Goal: Task Accomplishment & Management: Manage account settings

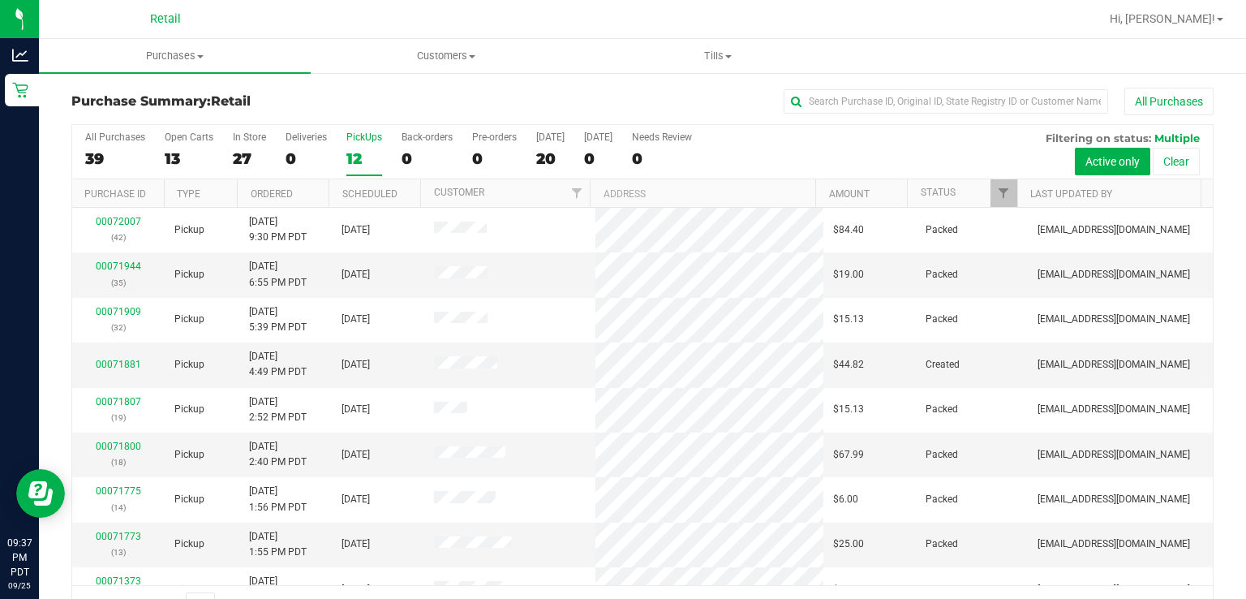
click at [351, 144] on label "PickUps 12" at bounding box center [364, 153] width 36 height 45
click at [0, 0] on input "PickUps 12" at bounding box center [0, 0] width 0 height 0
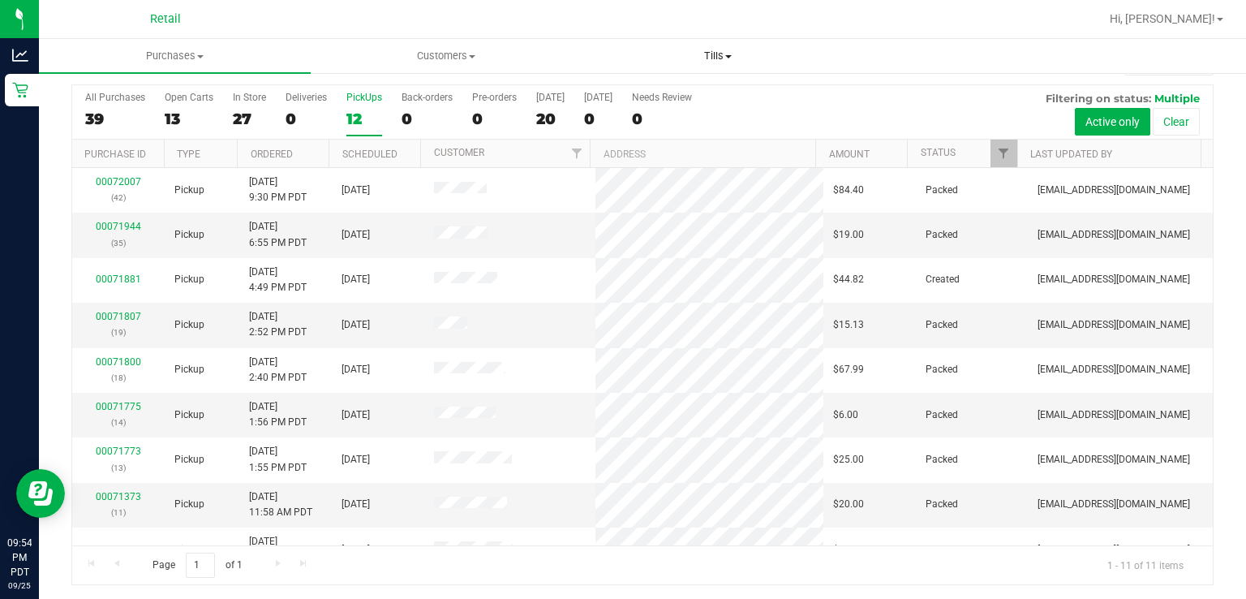
click at [728, 49] on span "Tills" at bounding box center [718, 56] width 270 height 15
click at [630, 104] on span "Manage tills" at bounding box center [637, 98] width 110 height 14
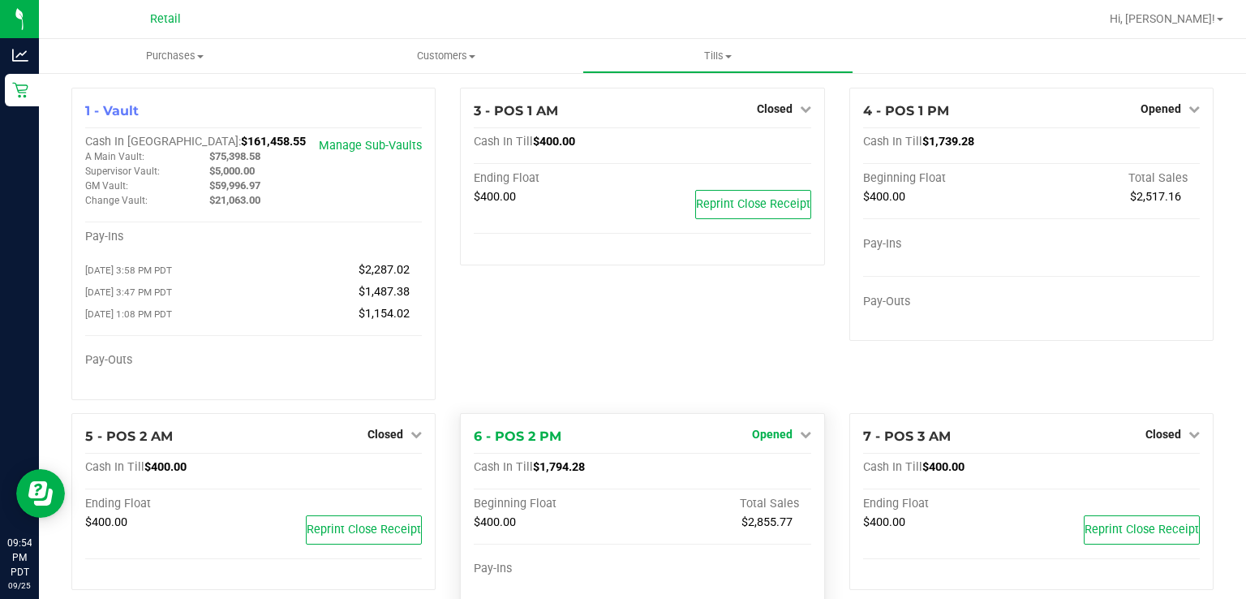
click at [780, 440] on span "Opened" at bounding box center [772, 434] width 41 height 13
click at [764, 473] on link "Close Till" at bounding box center [774, 467] width 44 height 13
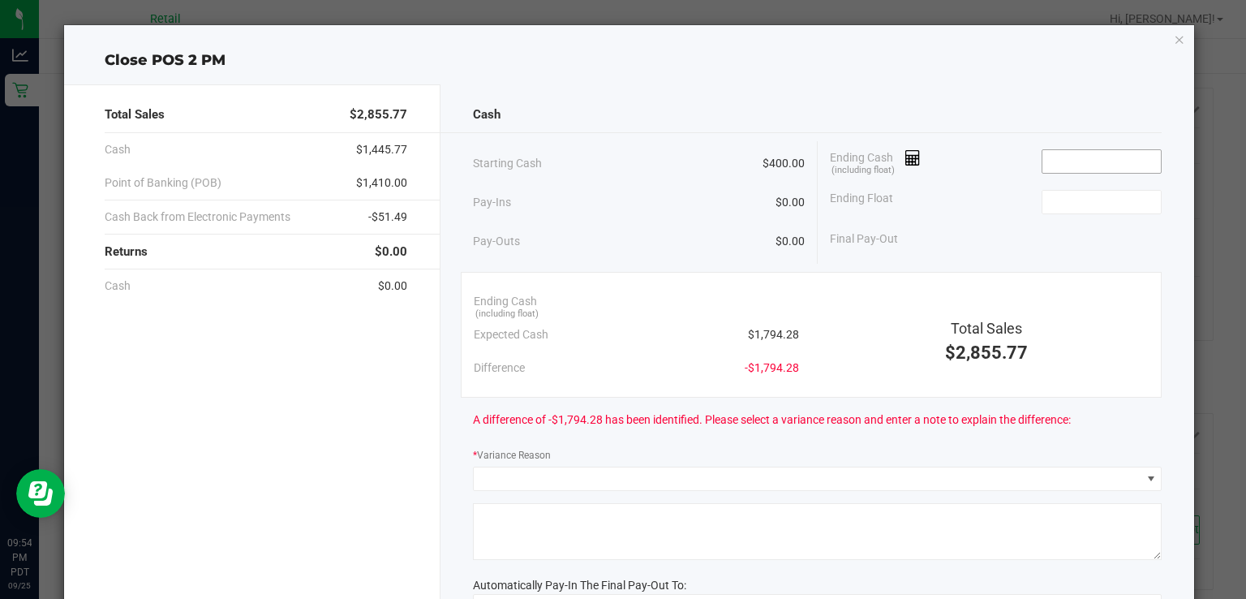
click at [1084, 158] on input at bounding box center [1101, 161] width 119 height 23
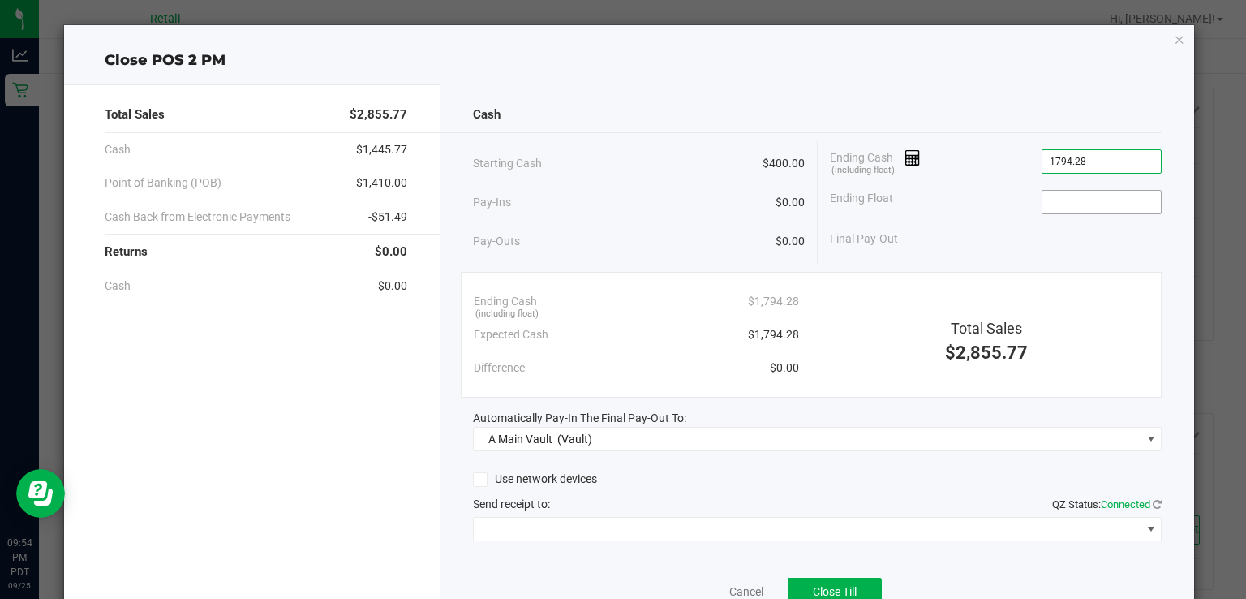
click at [1100, 196] on input at bounding box center [1101, 202] width 119 height 23
type input "$1,794.28"
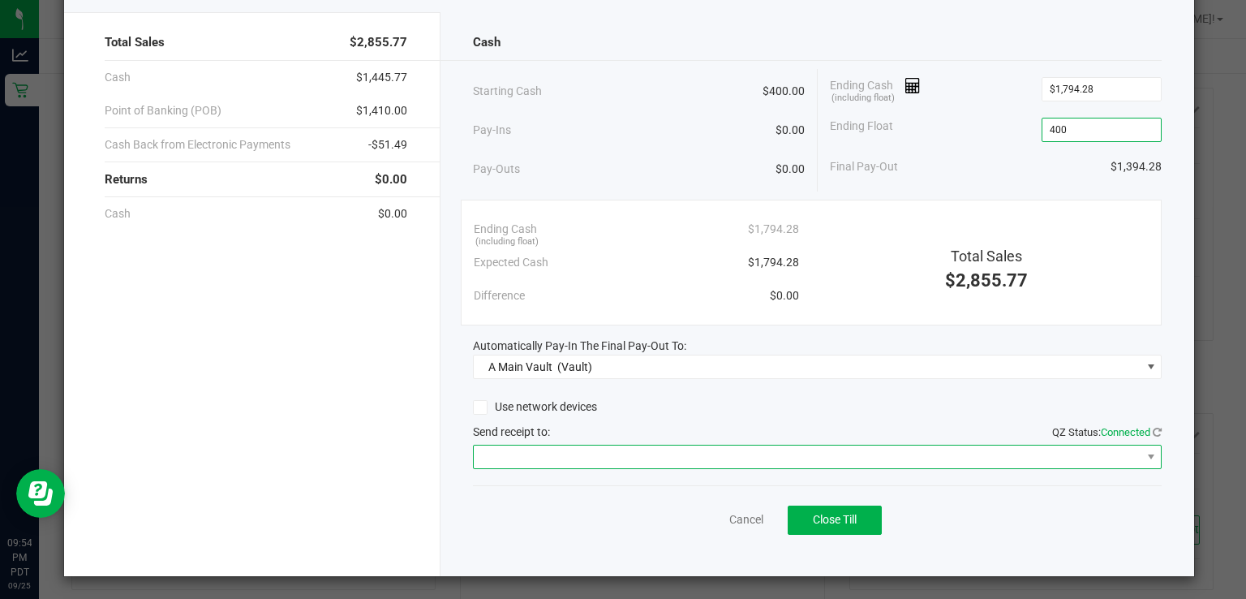
click at [591, 457] on span at bounding box center [807, 456] width 667 height 23
type input "$400.00"
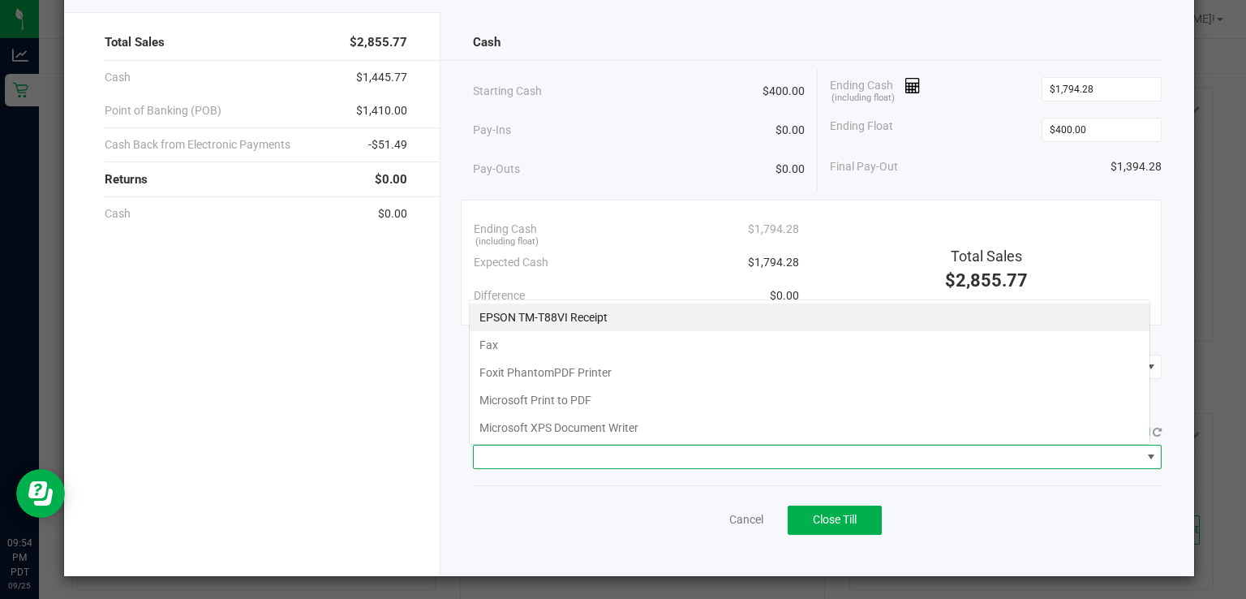
scroll to position [24, 681]
click at [542, 318] on Receipt "EPSON TM-T88VI Receipt" at bounding box center [810, 317] width 680 height 28
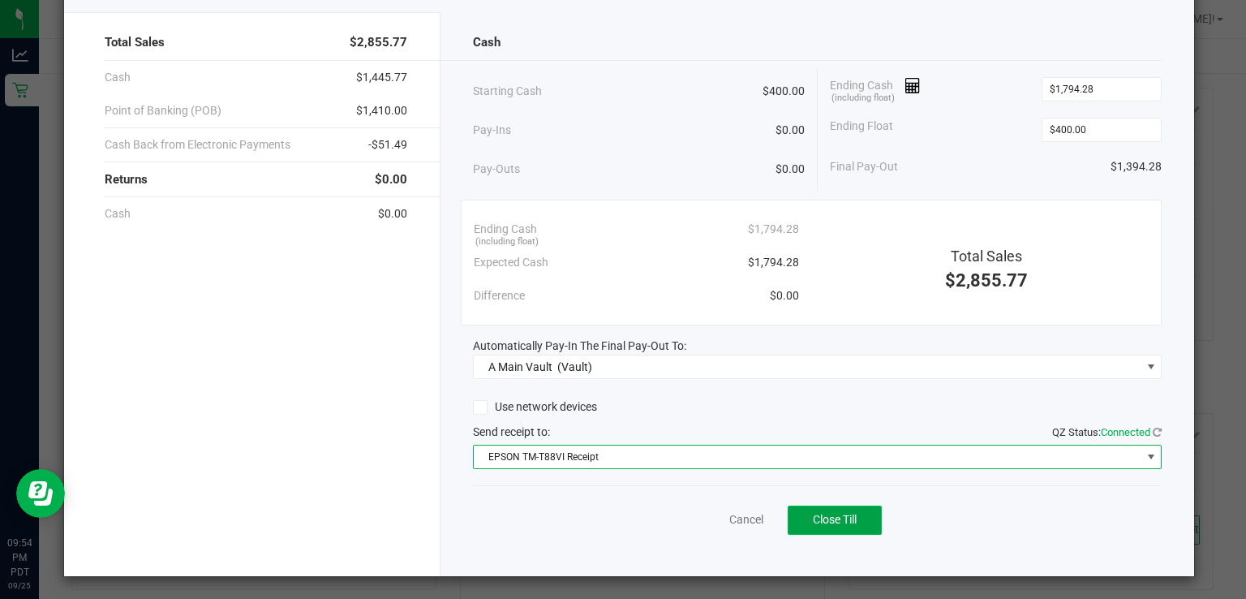
click at [840, 522] on span "Close Till" at bounding box center [835, 519] width 44 height 13
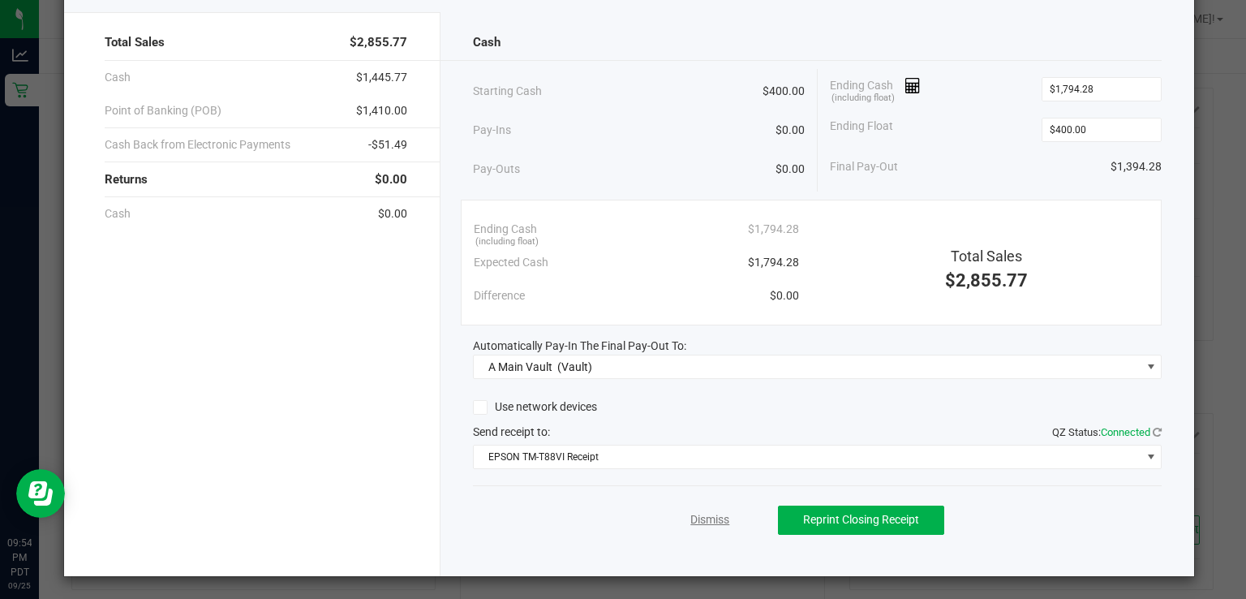
click at [690, 522] on link "Dismiss" at bounding box center [709, 519] width 39 height 17
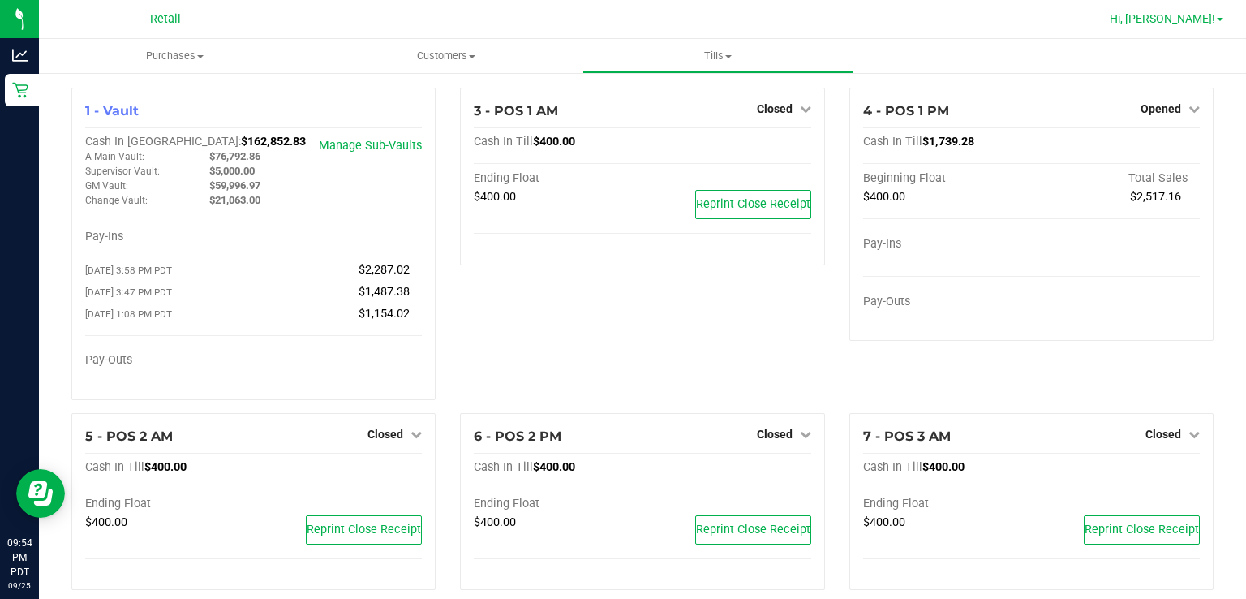
click at [1220, 19] on span at bounding box center [1220, 19] width 6 height 3
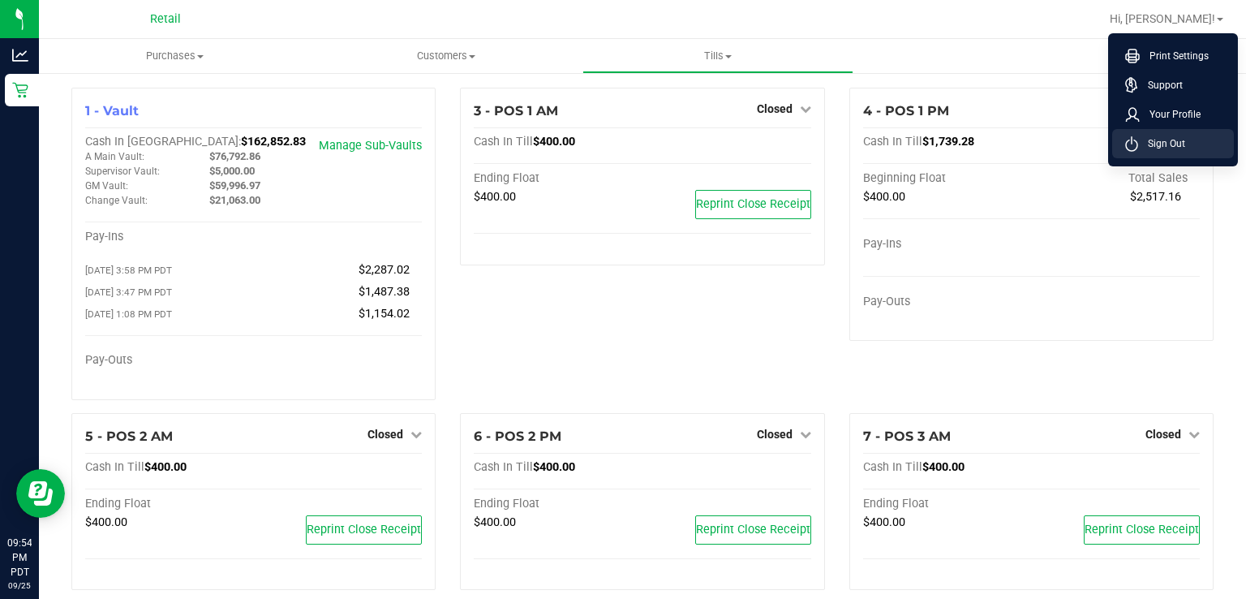
click at [1167, 144] on span "Sign Out" at bounding box center [1161, 143] width 47 height 16
